Goal: Task Accomplishment & Management: Manage account settings

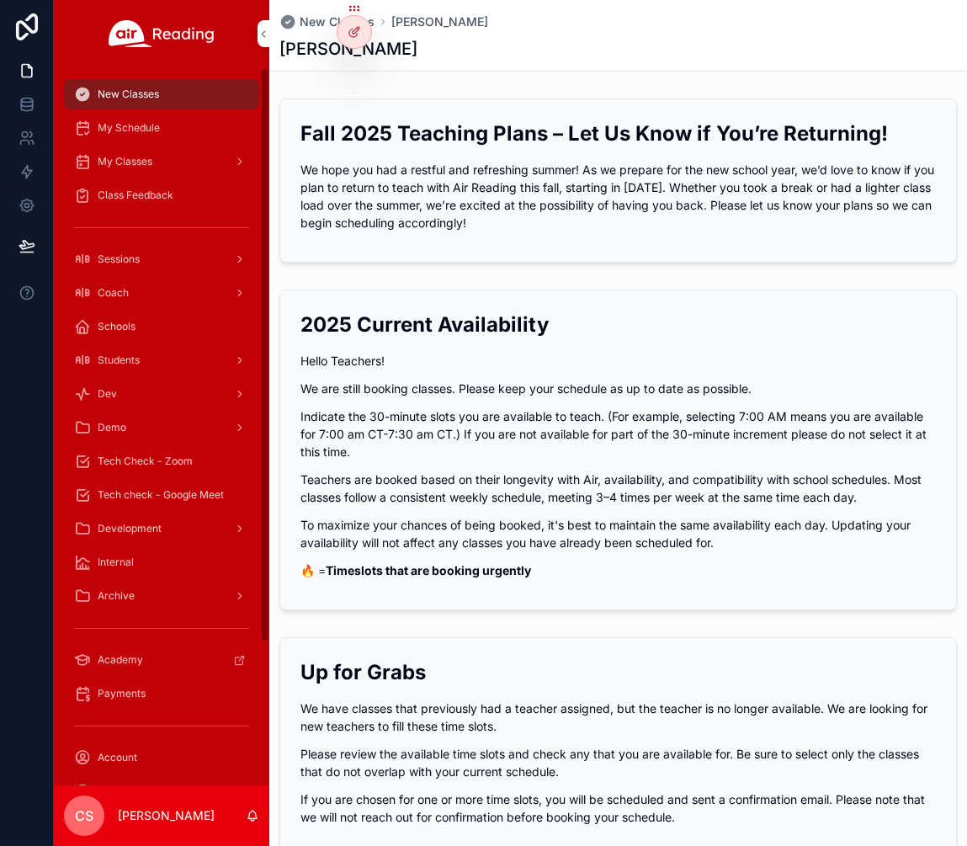
click at [142, 291] on div "Coach" at bounding box center [161, 293] width 175 height 27
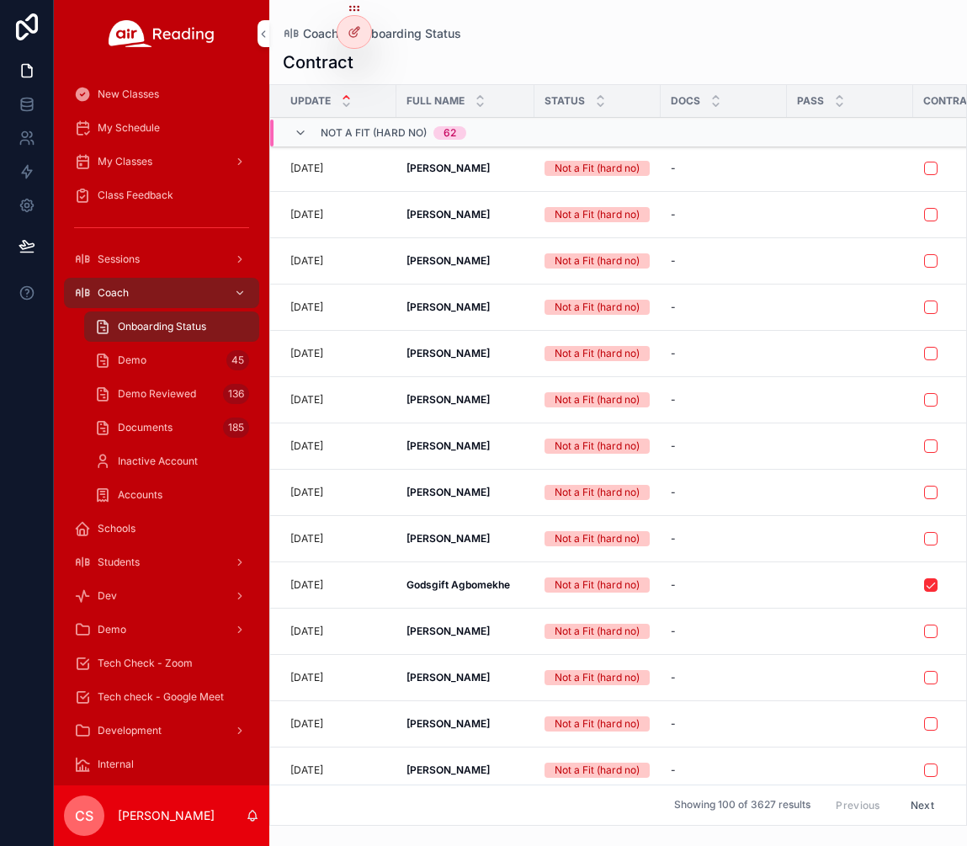
click at [162, 358] on div "Demo 45" at bounding box center [171, 360] width 155 height 27
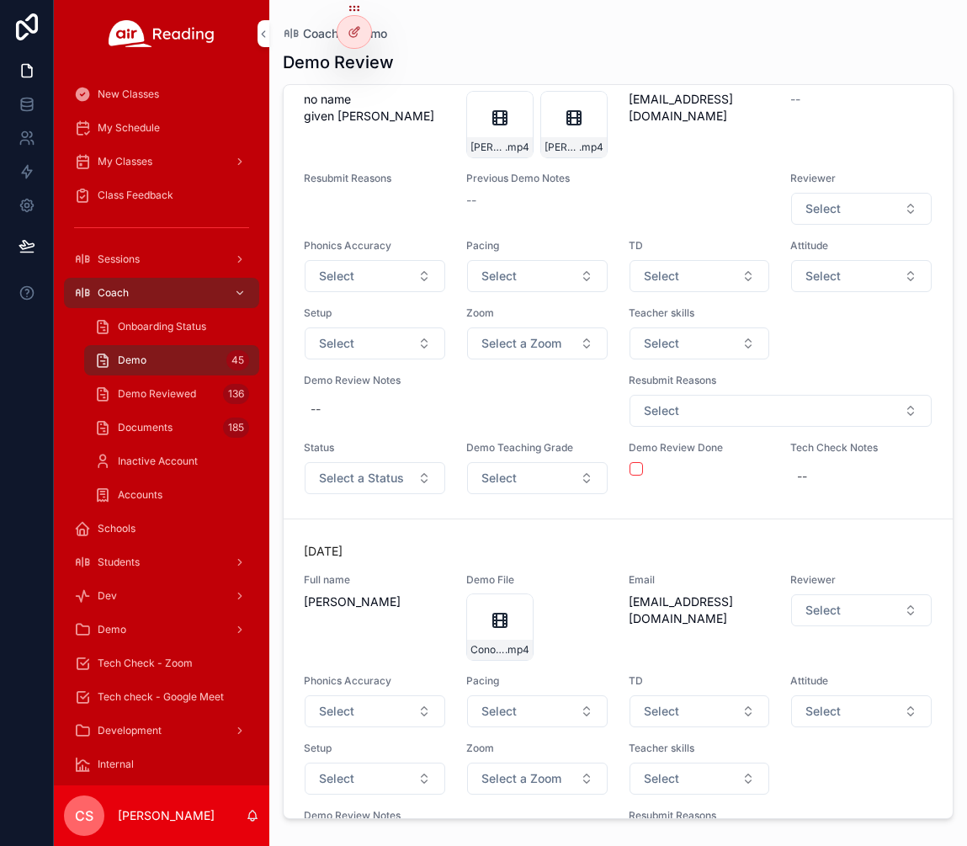
scroll to position [540, 0]
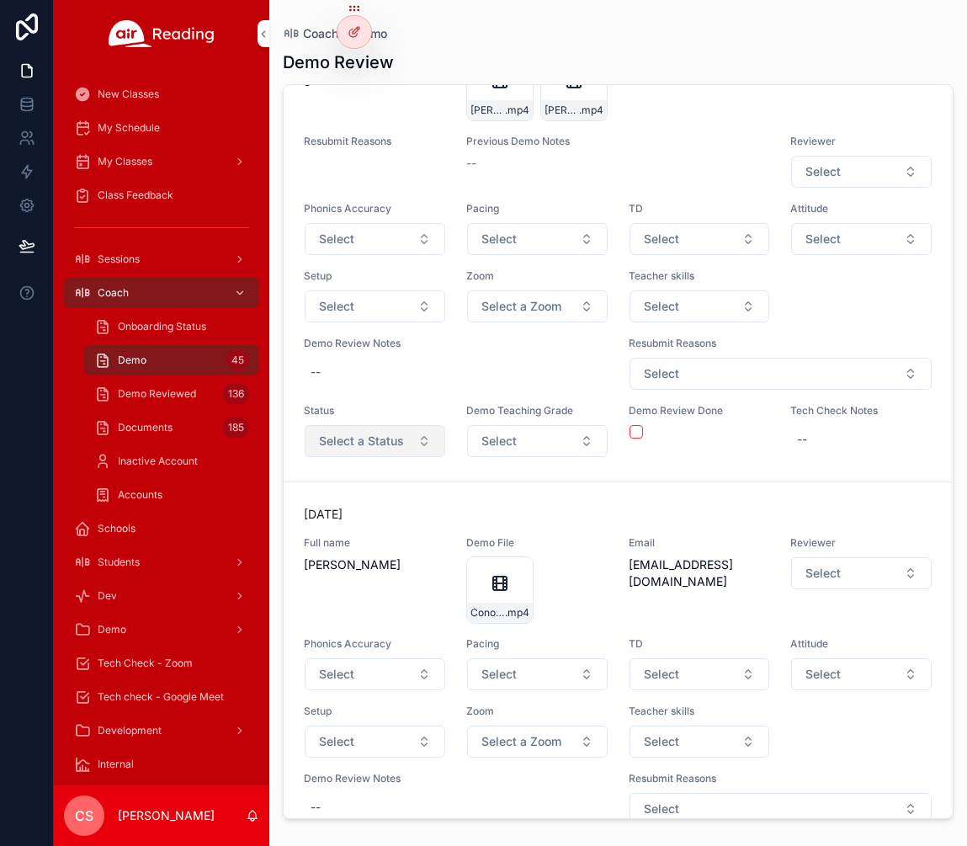
click at [390, 450] on span "Select a Status" at bounding box center [361, 441] width 85 height 17
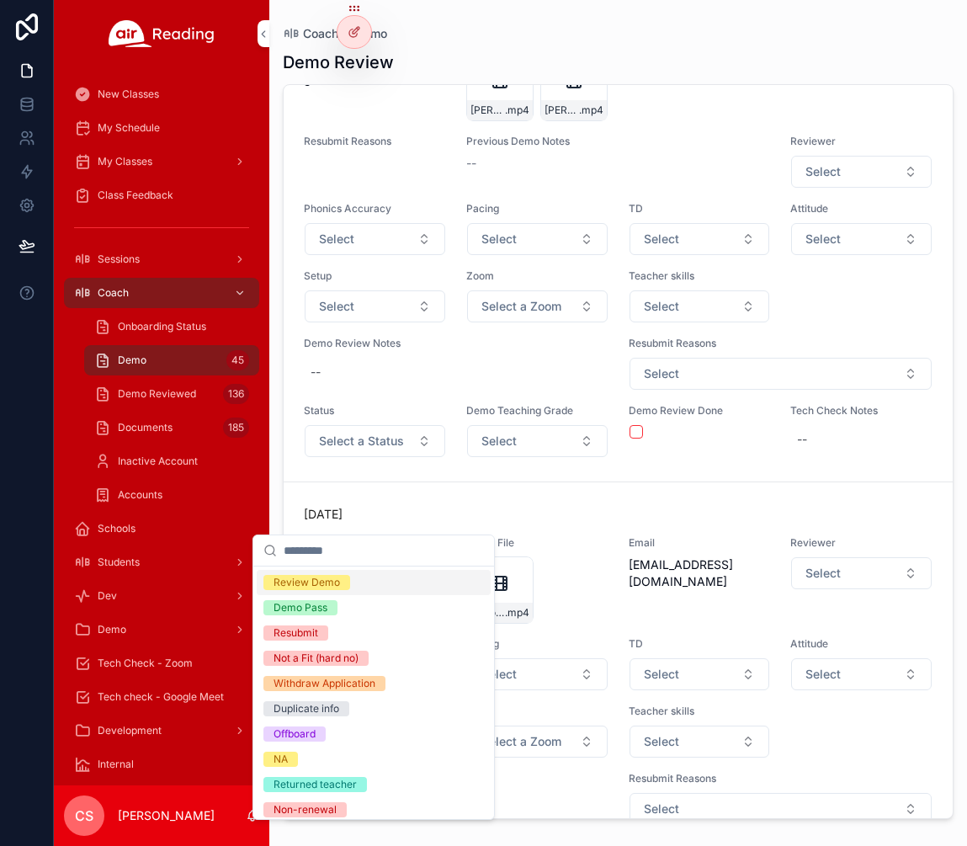
click at [385, 586] on div "Review Demo" at bounding box center [374, 582] width 234 height 25
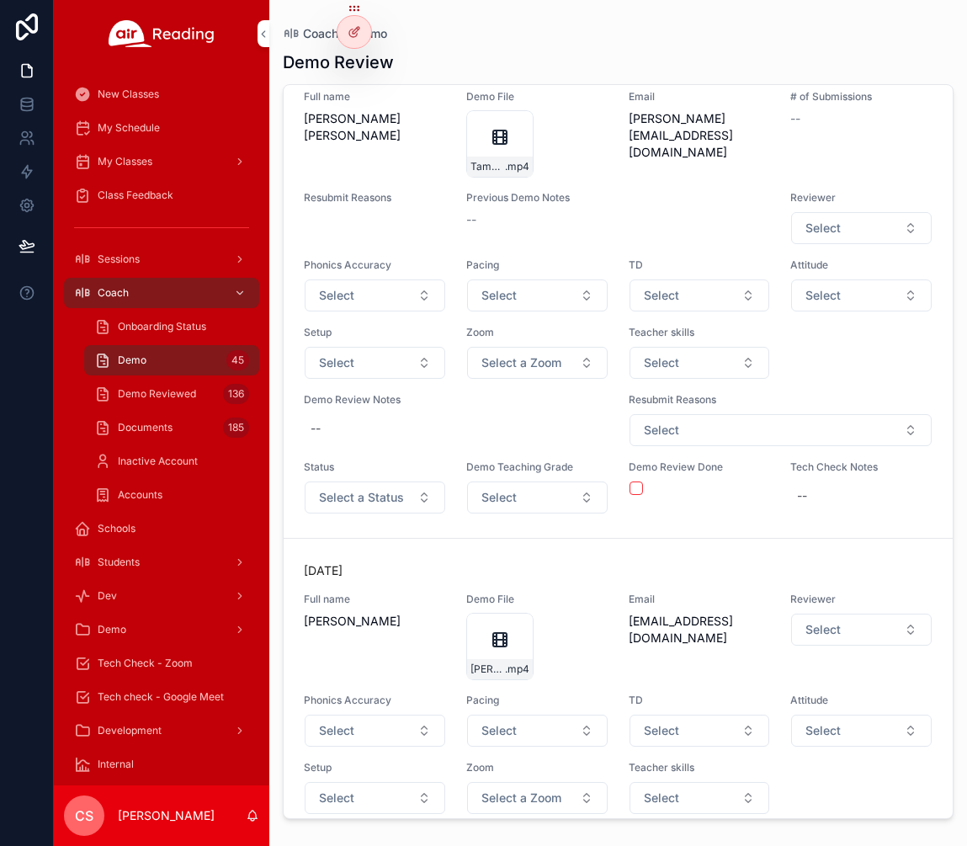
scroll to position [3165, 0]
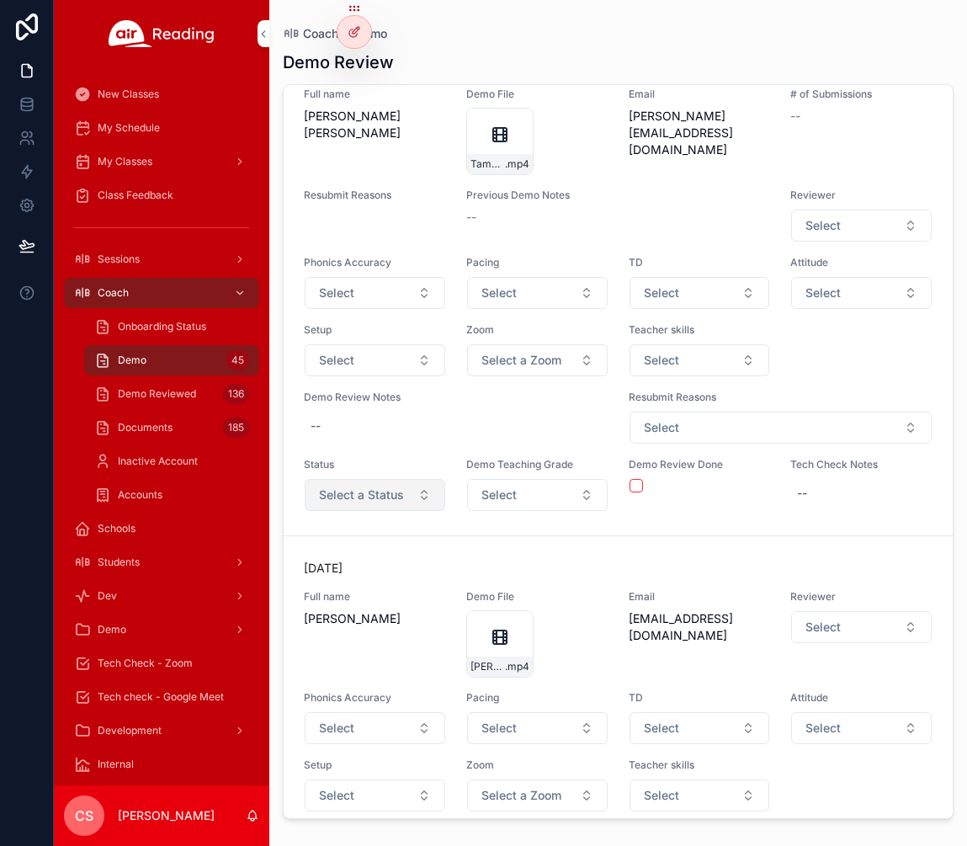
click at [368, 503] on span "Select a Status" at bounding box center [361, 495] width 85 height 17
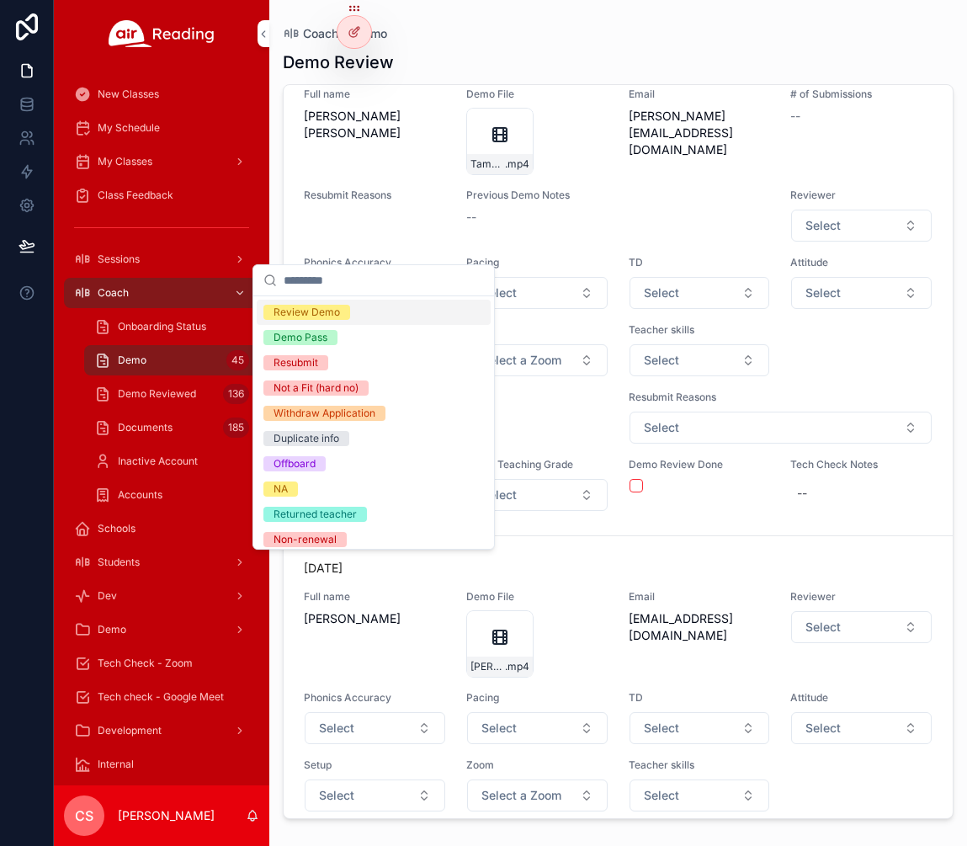
click at [372, 314] on div "Review Demo" at bounding box center [374, 312] width 234 height 25
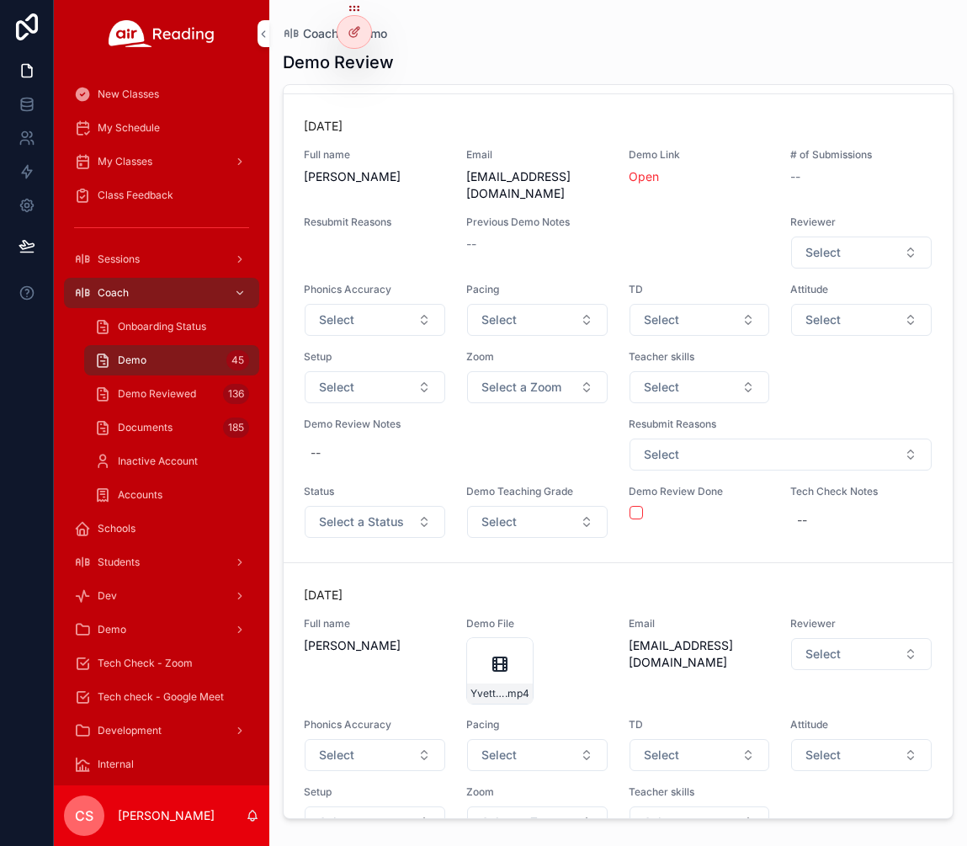
scroll to position [8044, 0]
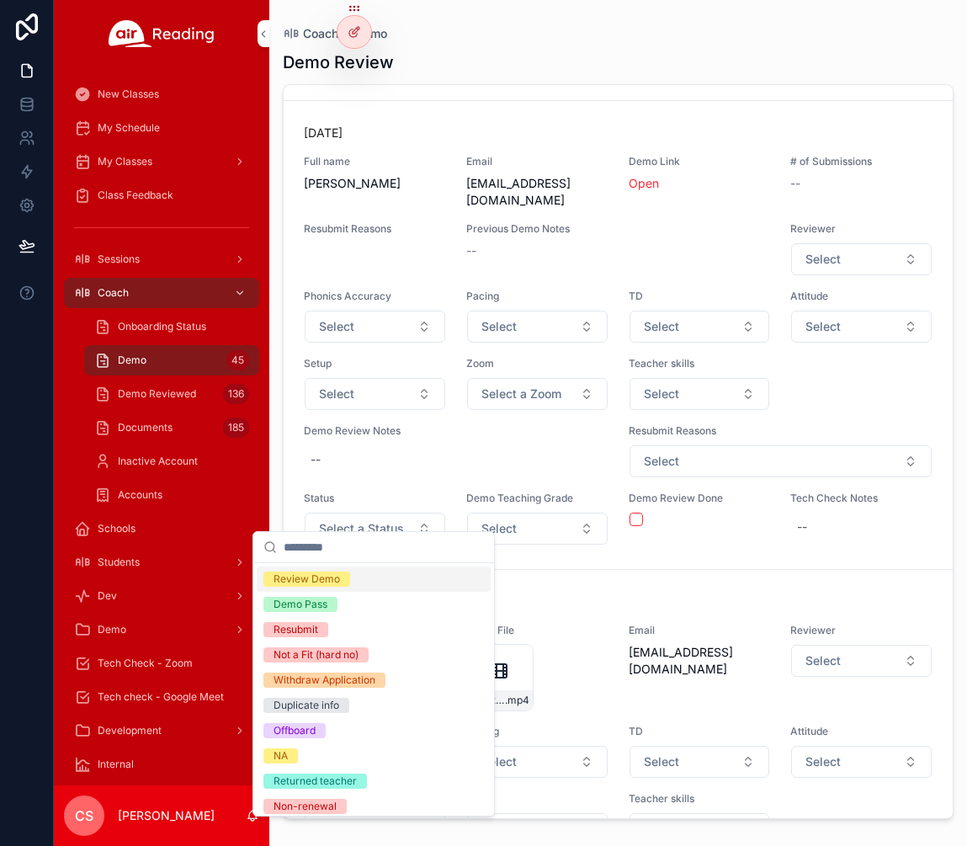
click at [341, 580] on span "Review Demo" at bounding box center [307, 579] width 87 height 15
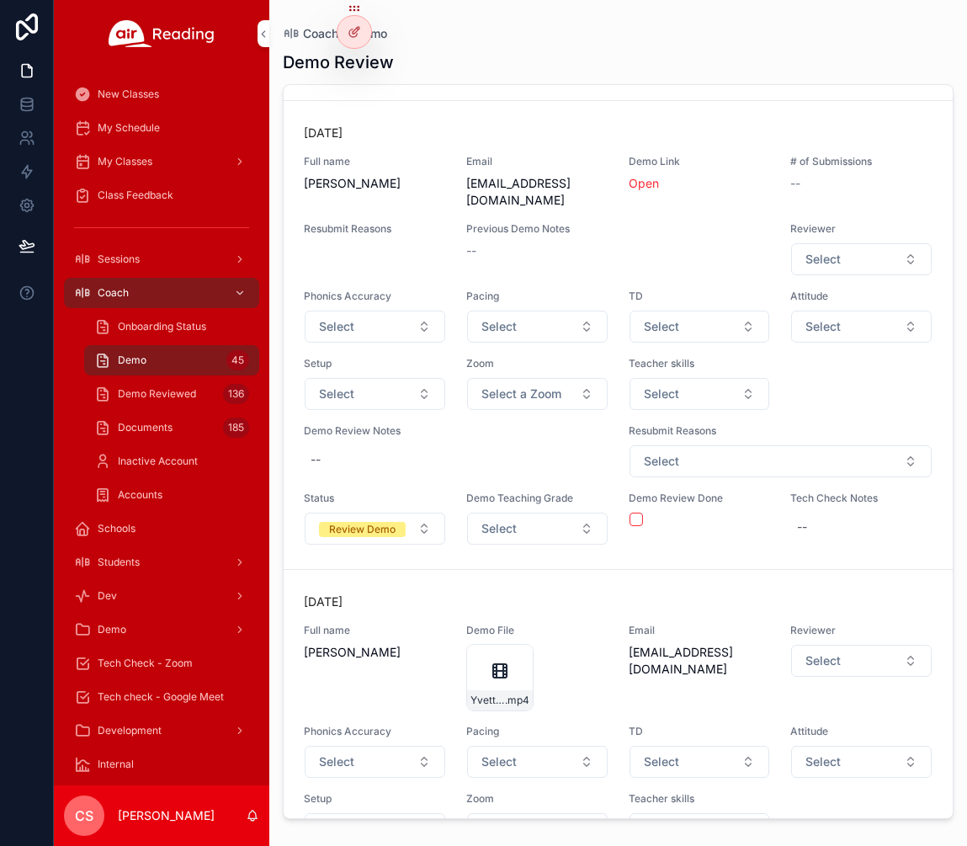
scroll to position [8978, 0]
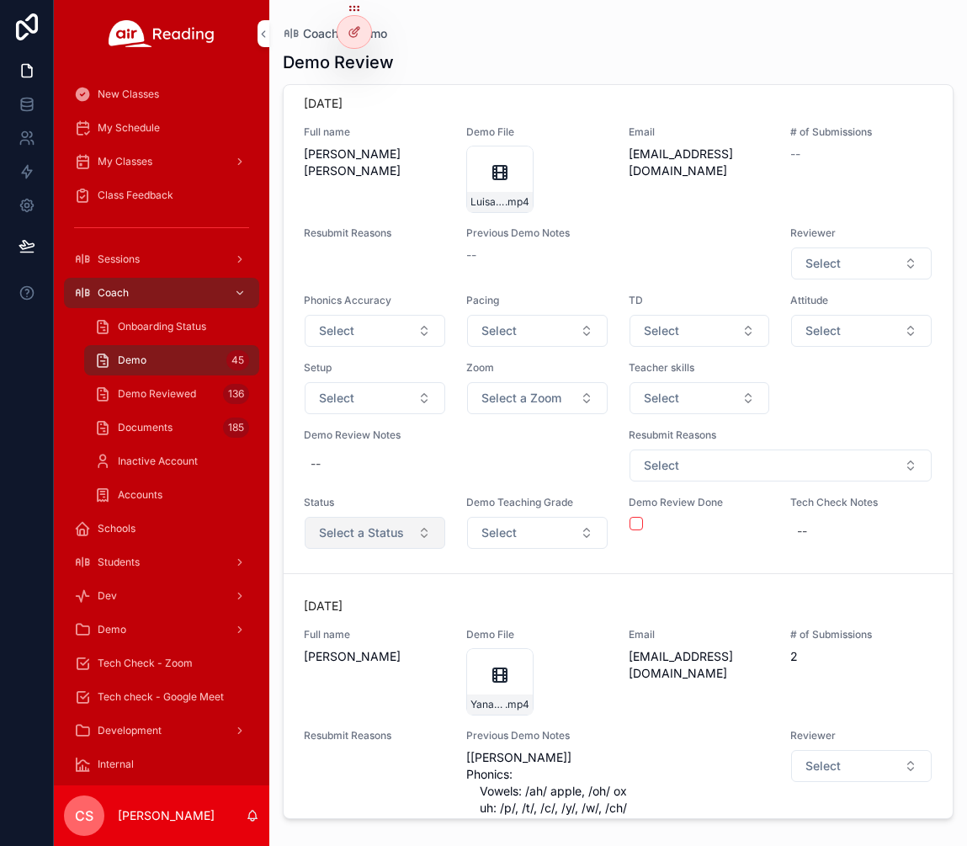
click at [349, 524] on button "Select a Status" at bounding box center [375, 533] width 141 height 32
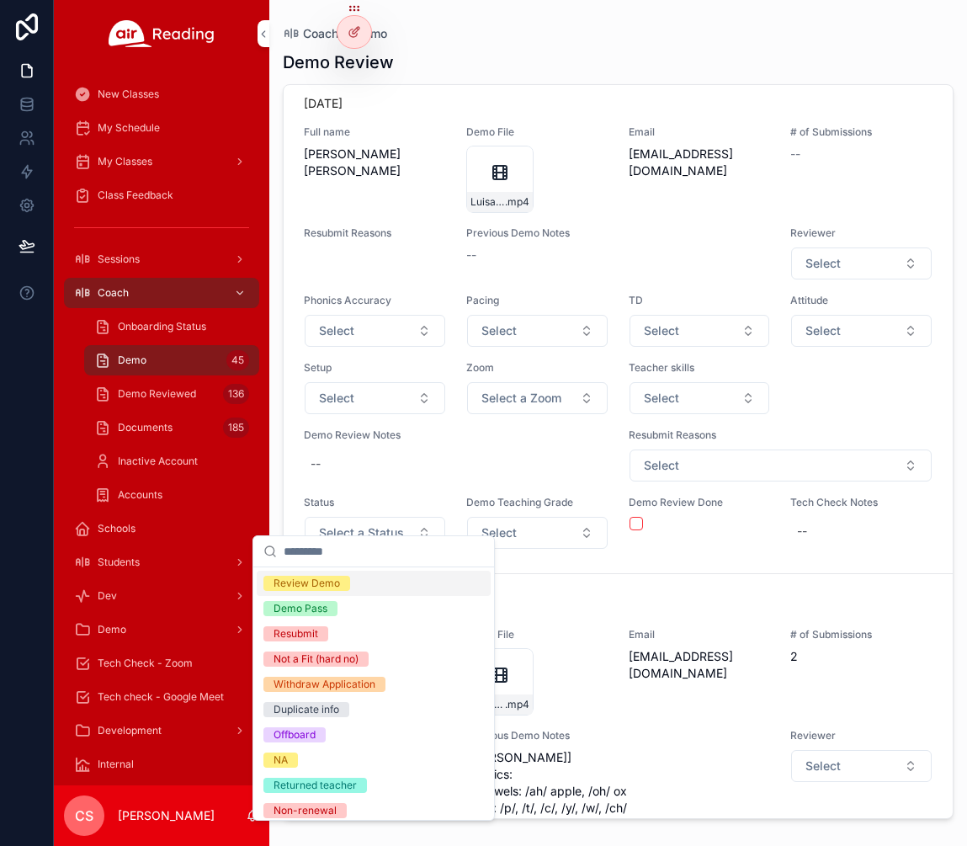
click at [338, 586] on div "Review Demo" at bounding box center [307, 583] width 67 height 15
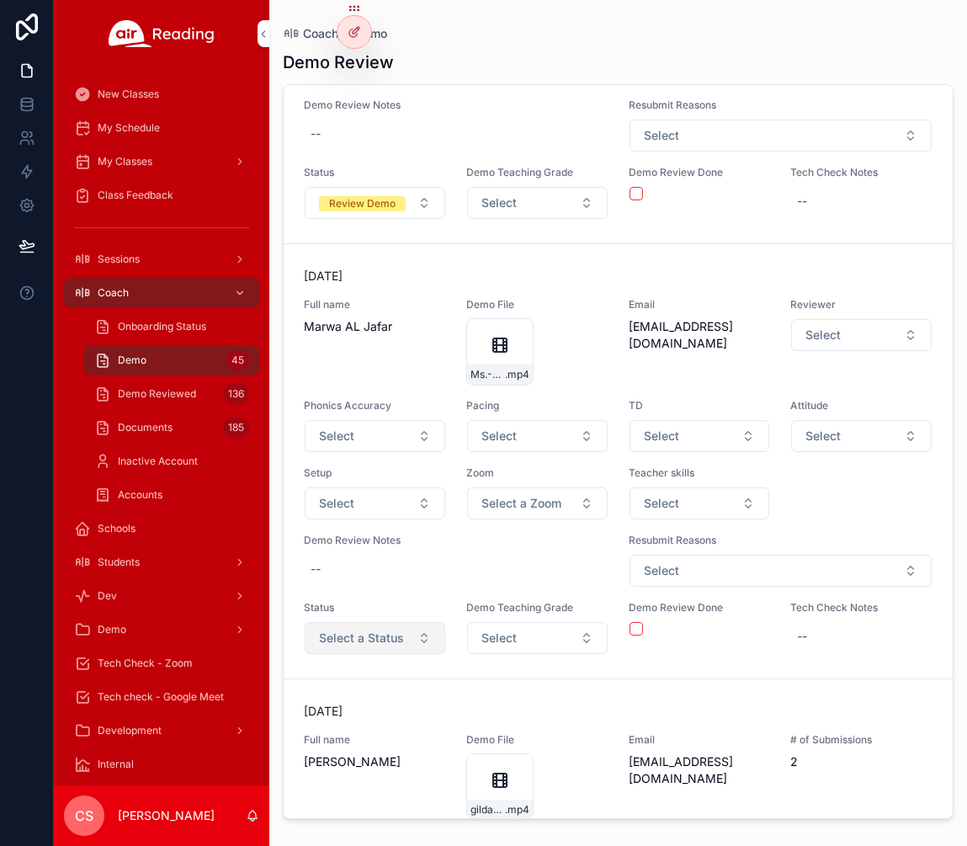
scroll to position [10081, 0]
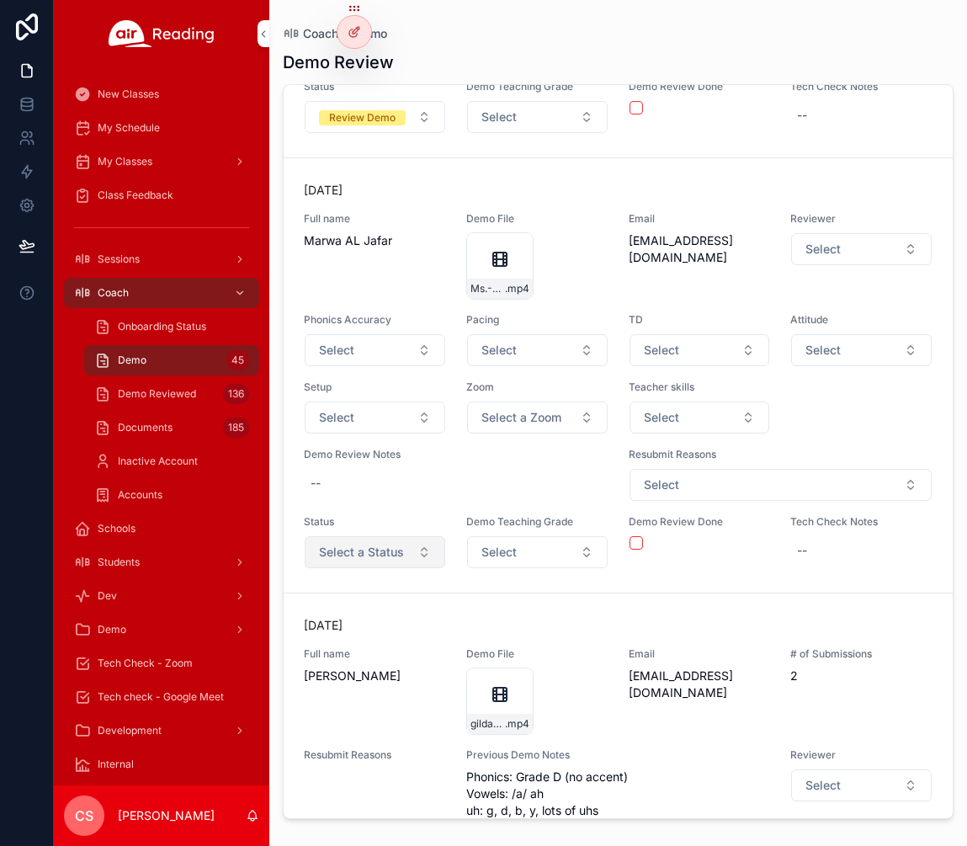
click at [341, 554] on span "Select a Status" at bounding box center [361, 552] width 85 height 17
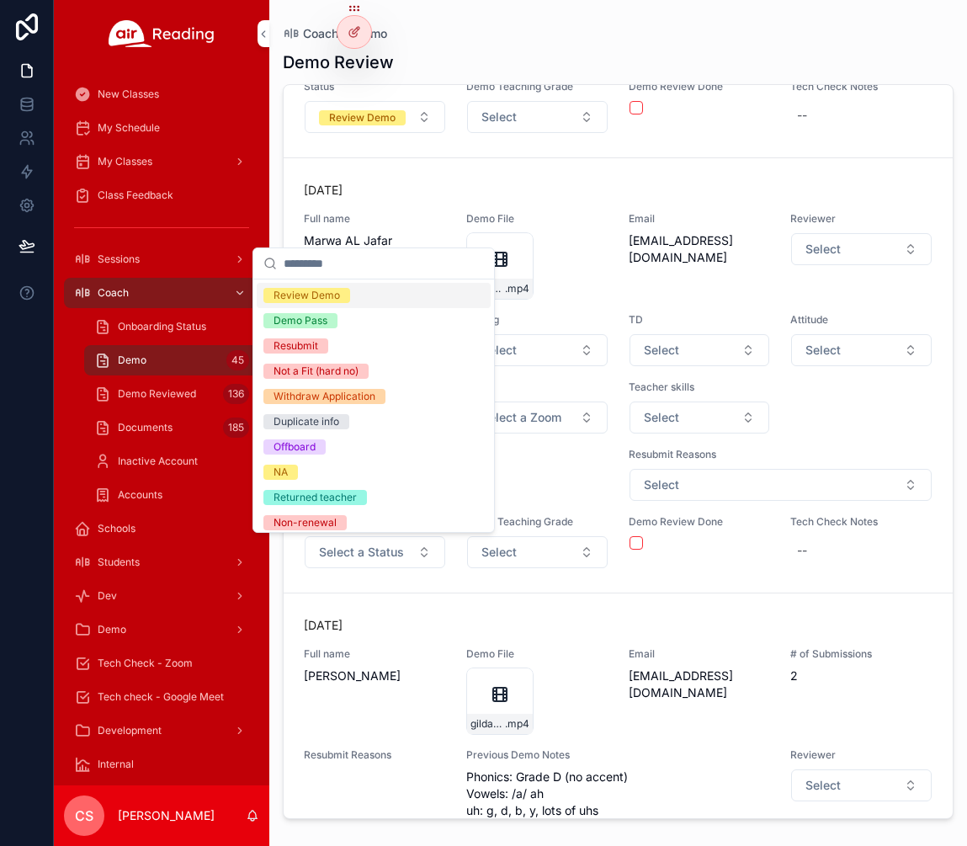
click at [322, 295] on div "Review Demo" at bounding box center [307, 295] width 67 height 15
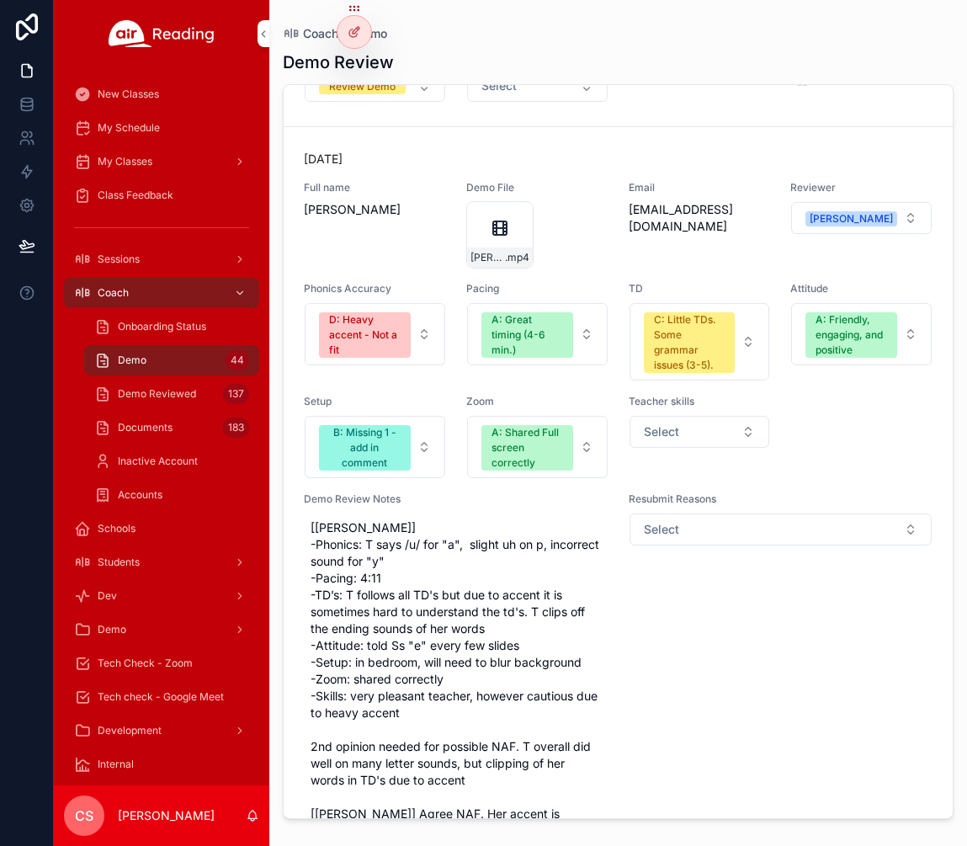
scroll to position [20212, 0]
